Goal: Task Accomplishment & Management: Manage account settings

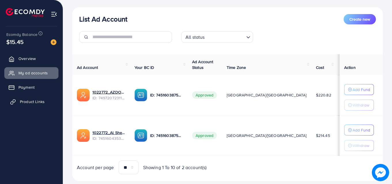
scroll to position [62, 0]
click at [27, 100] on span "Product Links" at bounding box center [32, 102] width 25 height 6
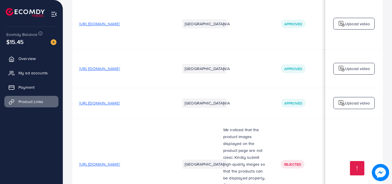
click at [28, 70] on link "My ad accounts" at bounding box center [31, 73] width 54 height 12
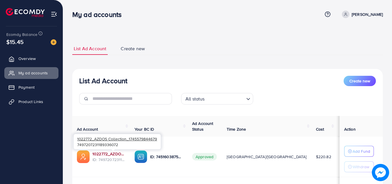
click at [104, 156] on link "1022772_AZDOS Collection_1745579844679" at bounding box center [108, 154] width 33 height 6
